Goal: Check status: Check status

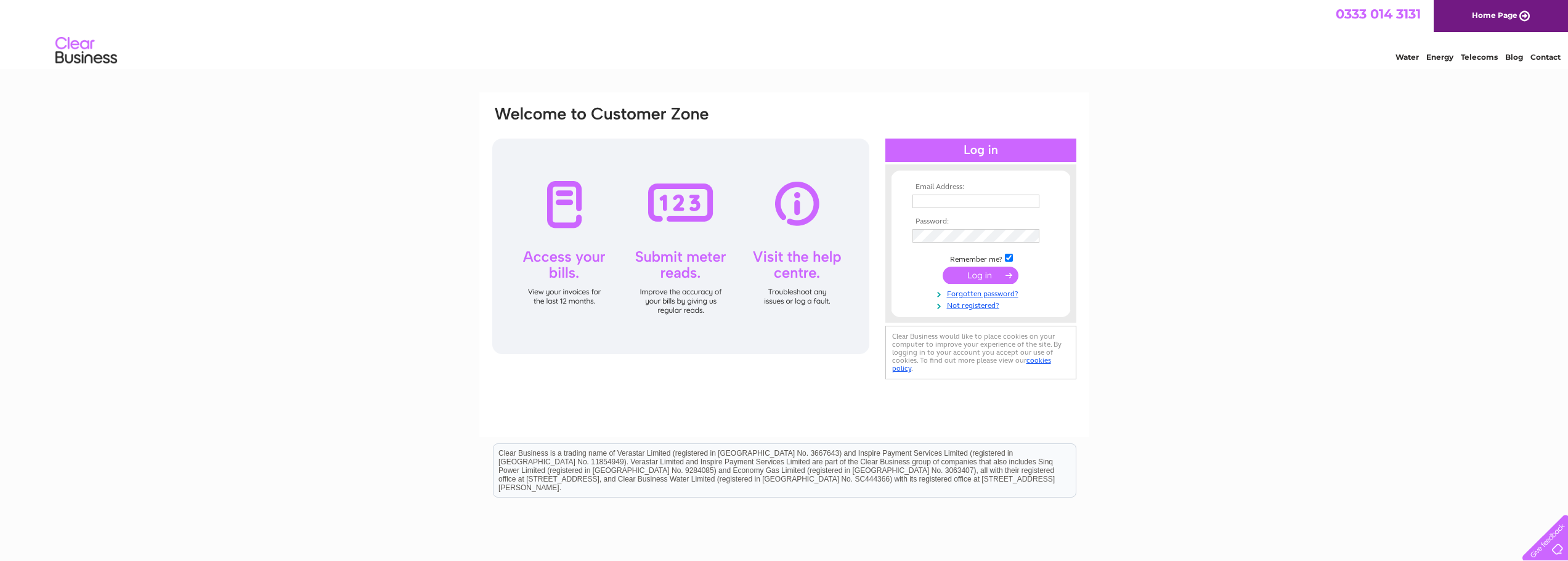
type input "paola@ultimate-insulation.co.uk"
click at [981, 275] on input "submit" at bounding box center [980, 275] width 75 height 17
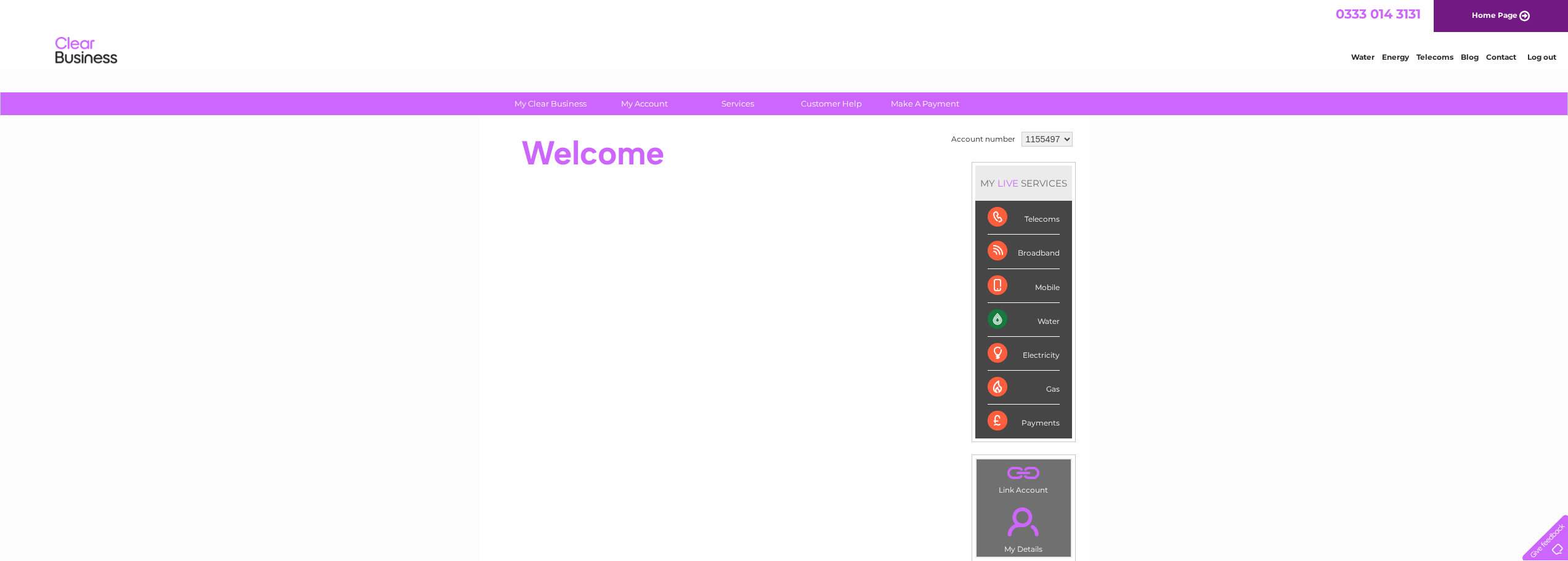
click at [1064, 140] on select "1155497 1155504 1155508 1155510" at bounding box center [1047, 139] width 51 height 15
click at [1257, 260] on div "My Clear Business Login Details My Details My Preferences Link Account My Accou…" at bounding box center [784, 438] width 1568 height 693
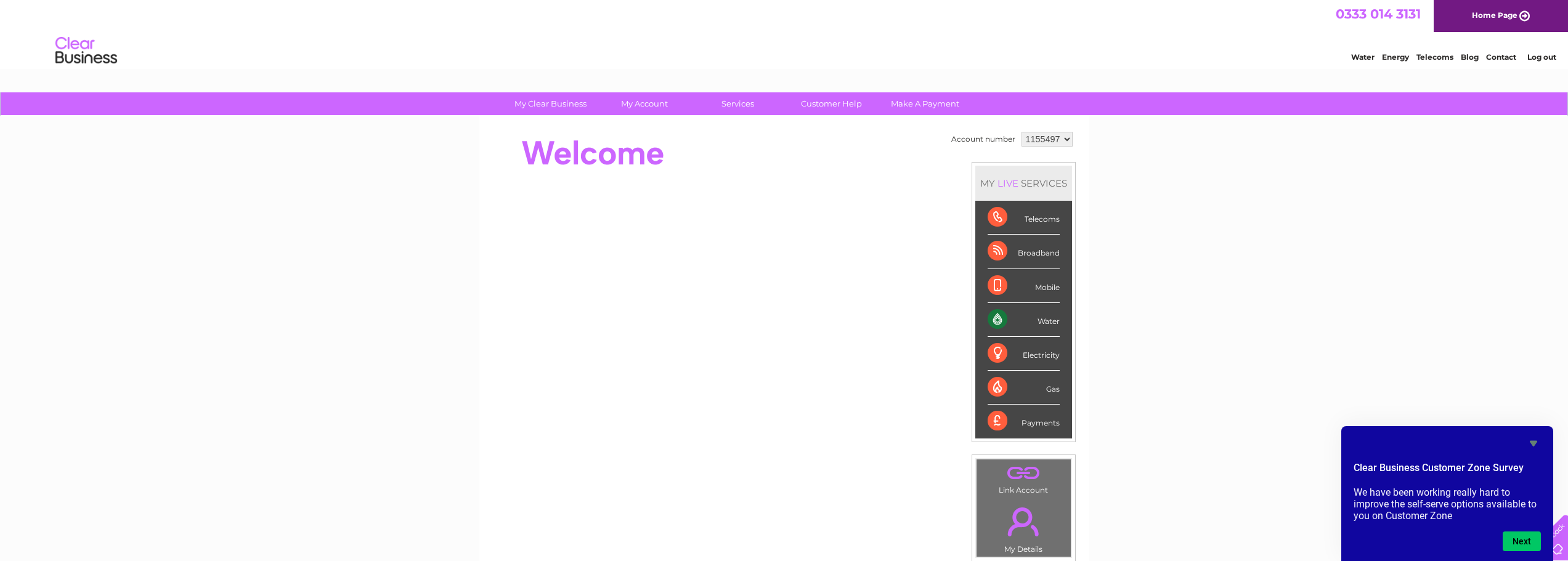
click at [1067, 139] on select "1155497 1155504 1155508 1155510" at bounding box center [1047, 139] width 51 height 15
select select "1155508"
click at [1021, 132] on select "1155497 1155504 1155508 1155510" at bounding box center [1047, 139] width 51 height 15
click at [1536, 51] on li "Log out" at bounding box center [1542, 56] width 37 height 15
click at [1540, 51] on li "Log out" at bounding box center [1542, 56] width 37 height 15
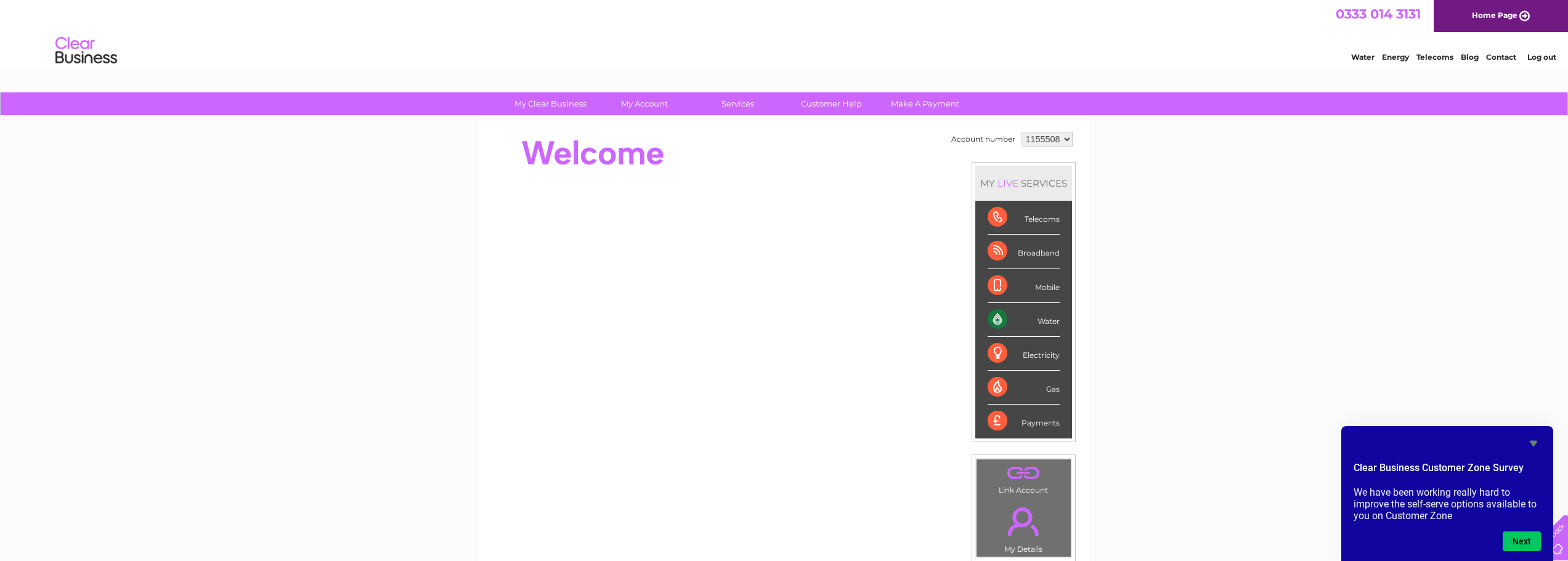
click at [1541, 56] on link "Log out" at bounding box center [1542, 57] width 29 height 10
